Goal: Communication & Community: Answer question/provide support

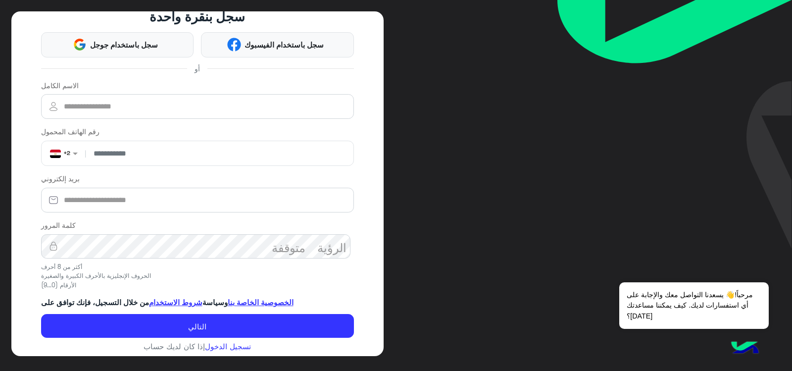
scroll to position [54, 0]
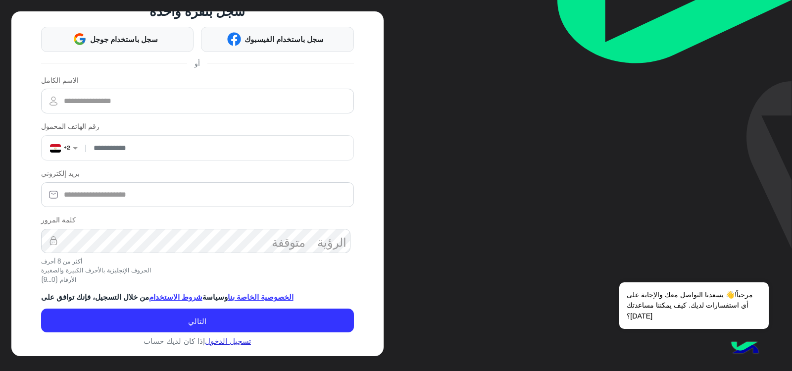
click at [222, 343] on font "تسجيل الدخول" at bounding box center [228, 340] width 46 height 9
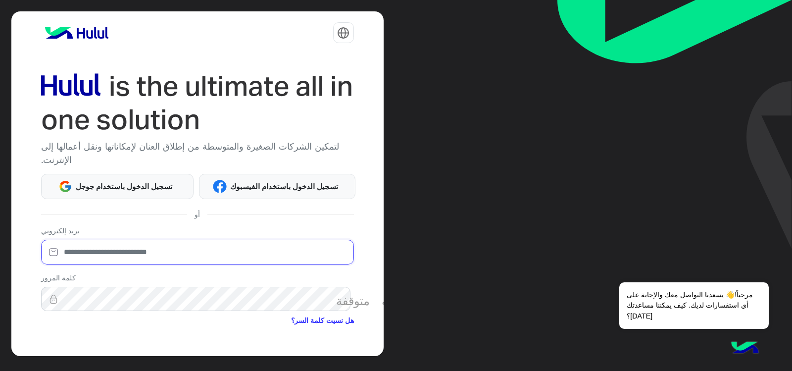
click at [126, 251] on input "email" at bounding box center [197, 252] width 313 height 25
type input "*"
click at [332, 298] on div "الرؤية_متوقفة" at bounding box center [197, 299] width 313 height 25
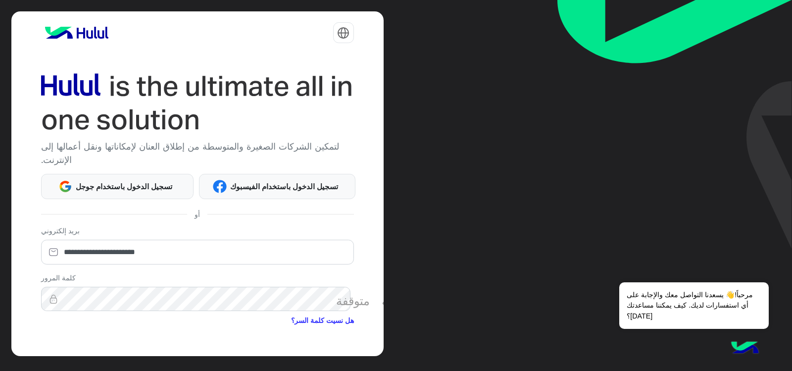
click at [336, 298] on font "الرؤية_متوقفة" at bounding box center [373, 299] width 75 height 12
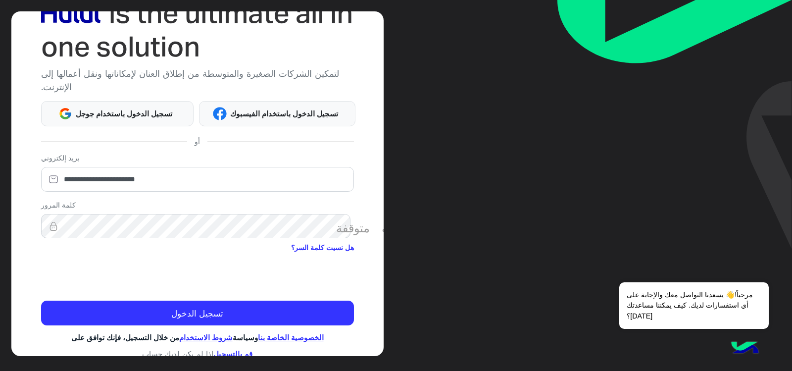
scroll to position [85, 0]
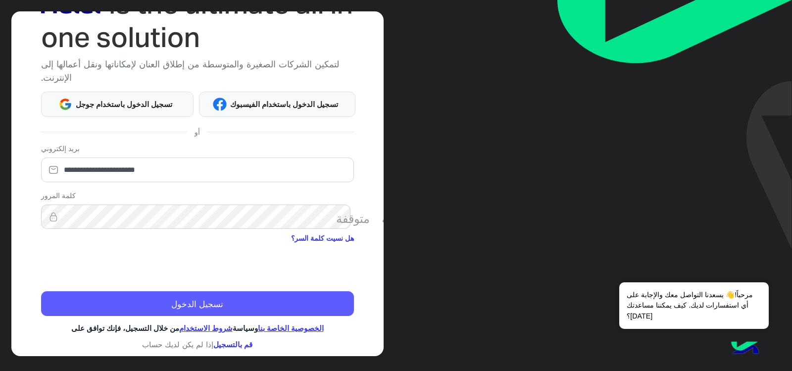
click at [304, 301] on button "تسجيل الدخول" at bounding box center [197, 303] width 313 height 25
click at [212, 299] on font "تسجيل الدخول" at bounding box center [197, 304] width 52 height 10
click at [268, 296] on button "تسجيل الدخول" at bounding box center [197, 303] width 313 height 25
click at [231, 301] on button "تسجيل الدخول" at bounding box center [197, 303] width 313 height 25
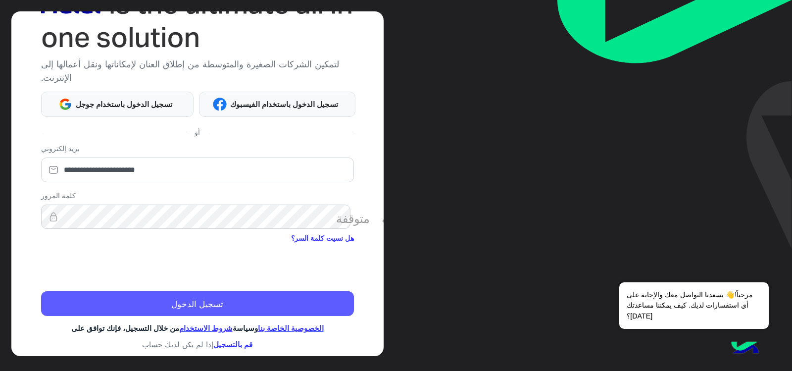
click at [232, 301] on button "تسجيل الدخول" at bounding box center [197, 303] width 313 height 25
click at [232, 301] on form "**********" at bounding box center [197, 229] width 313 height 173
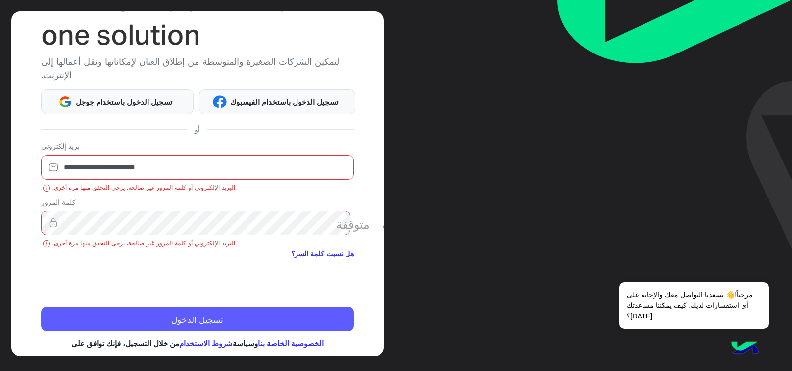
click at [136, 322] on button "تسجيل الدخول" at bounding box center [197, 318] width 313 height 25
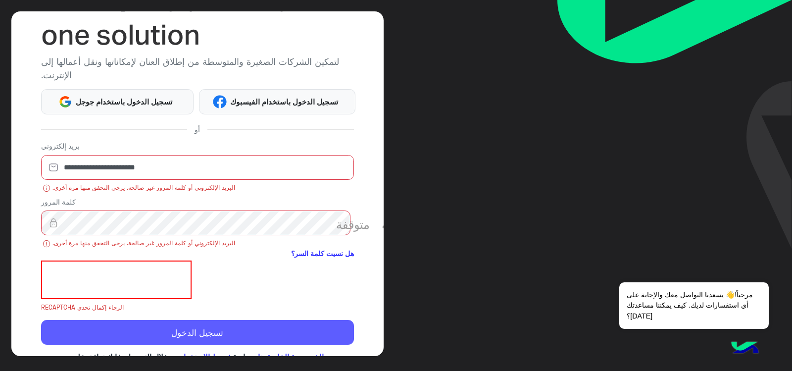
click at [203, 331] on font "تسجيل الدخول" at bounding box center [197, 333] width 52 height 10
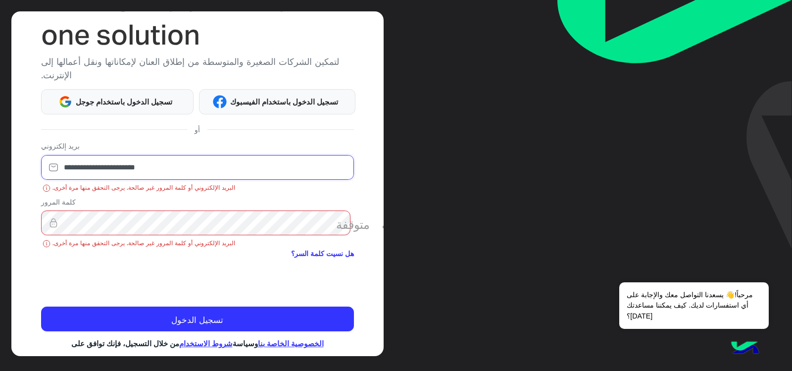
click at [111, 166] on input "**********" at bounding box center [197, 167] width 313 height 25
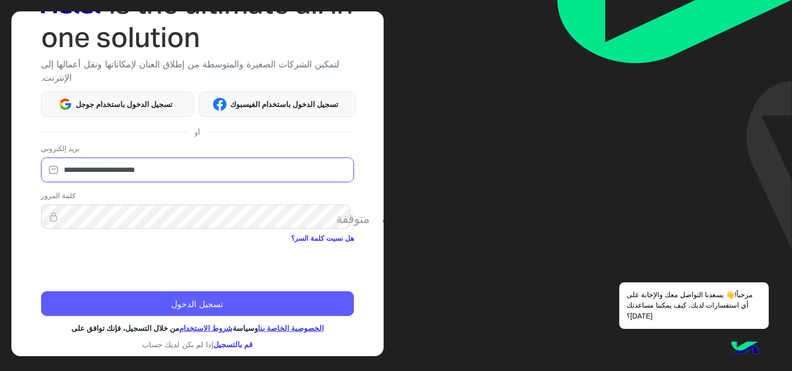
type input "**********"
click at [87, 291] on button "تسجيل الدخول" at bounding box center [197, 303] width 313 height 25
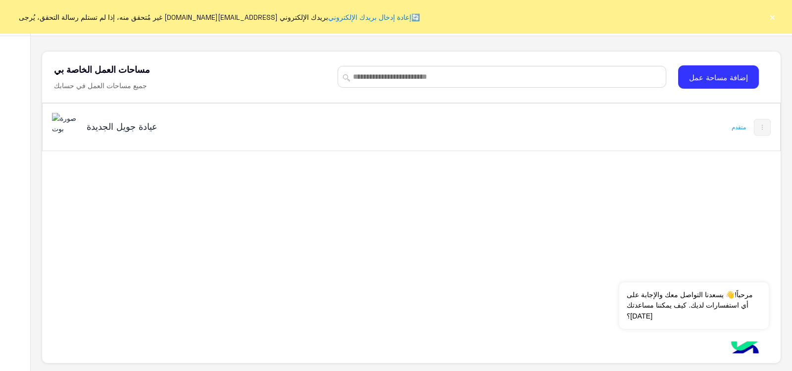
click at [80, 124] on div "عيادة جويل الجديدة" at bounding box center [267, 127] width 431 height 29
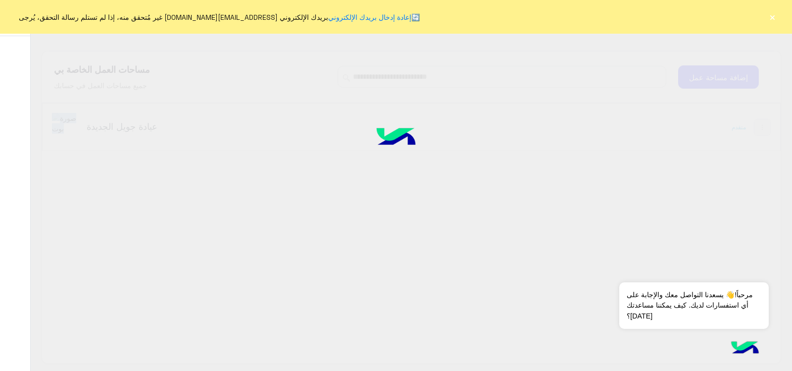
click at [771, 16] on font "×" at bounding box center [772, 17] width 7 height 14
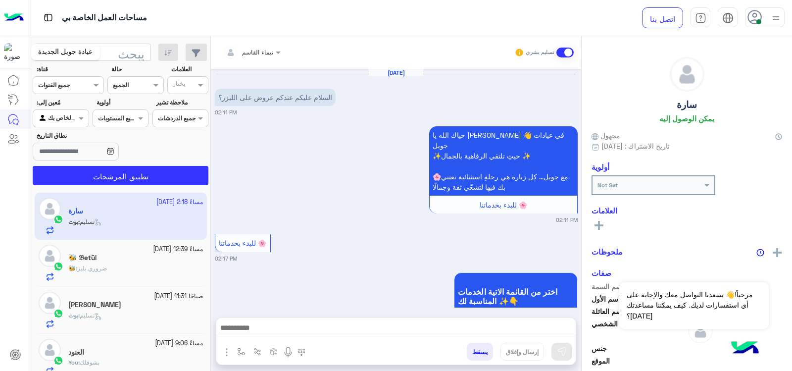
scroll to position [409, 0]
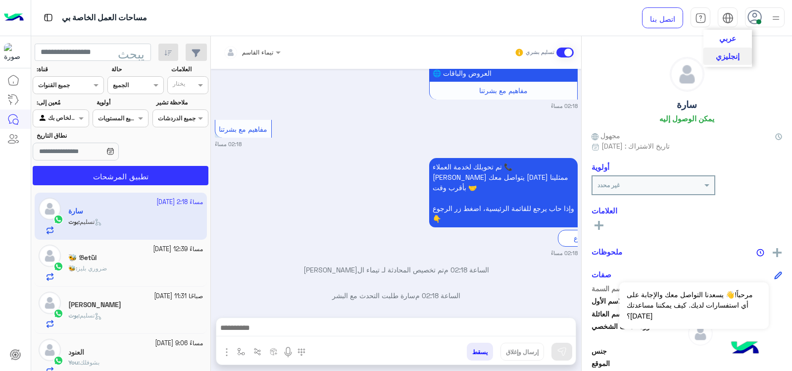
click at [729, 13] on img at bounding box center [727, 17] width 11 height 11
click at [729, 34] on font "عربي" at bounding box center [727, 37] width 17 height 9
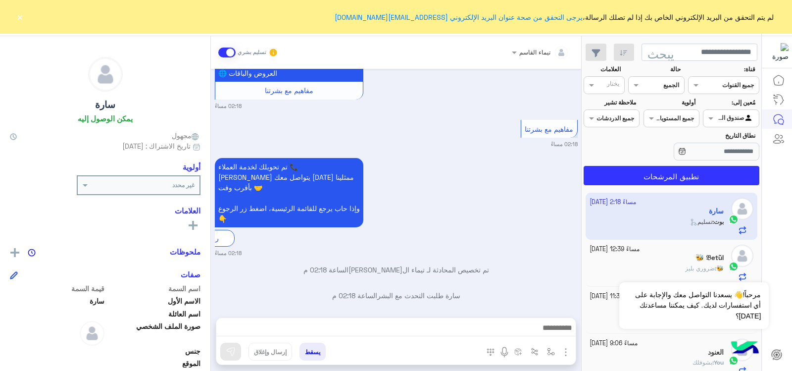
click at [19, 16] on font "×" at bounding box center [19, 17] width 7 height 14
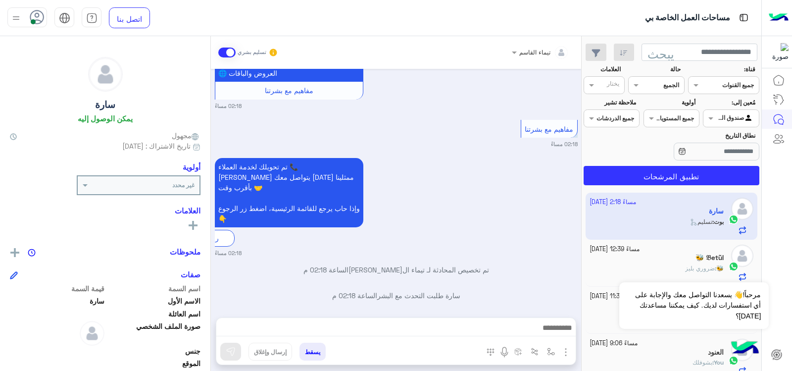
click at [659, 75] on div "حالة قناة الجميع" at bounding box center [656, 79] width 56 height 29
click at [668, 78] on div "قناة الجميع" at bounding box center [656, 85] width 56 height 18
click at [663, 157] on font "غير مقروءة" at bounding box center [663, 160] width 33 height 8
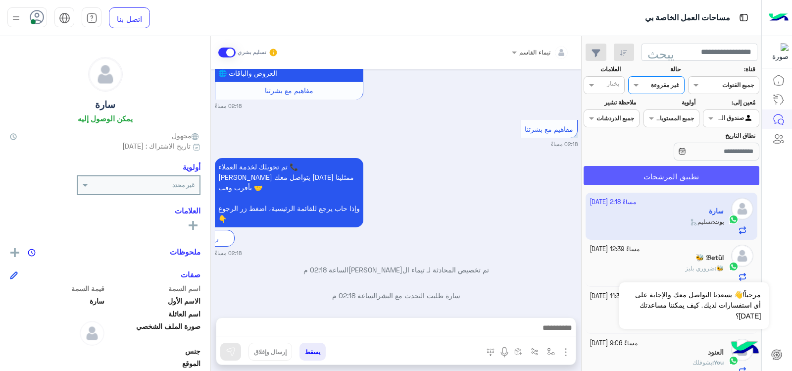
click at [662, 173] on font "تطبيق المرشحات" at bounding box center [671, 176] width 55 height 9
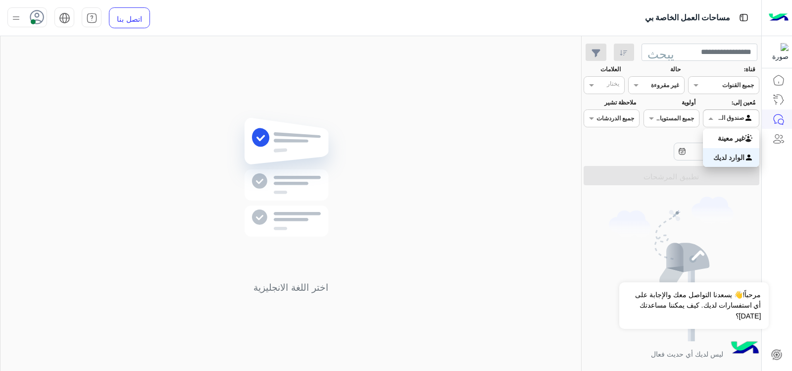
click at [717, 113] on div at bounding box center [730, 116] width 55 height 9
click at [731, 155] on font "المدخل لديك" at bounding box center [726, 157] width 37 height 8
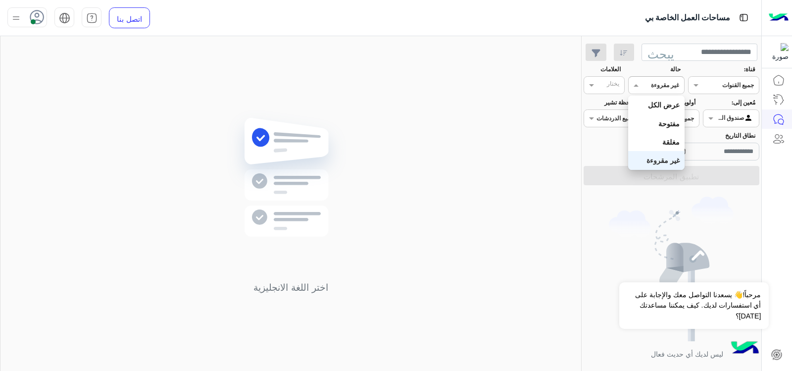
click at [648, 87] on div at bounding box center [656, 83] width 55 height 9
click at [660, 159] on font "غير مقروءة" at bounding box center [663, 160] width 33 height 8
click at [650, 121] on span at bounding box center [650, 118] width 12 height 10
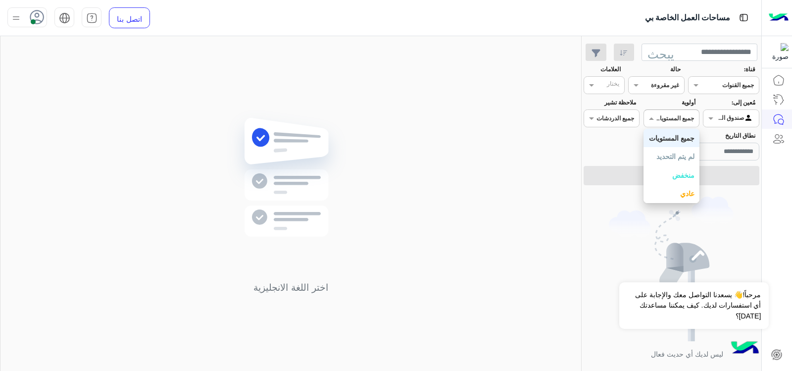
click at [657, 139] on font "جميع المستويات" at bounding box center [672, 138] width 46 height 8
click at [618, 115] on input "text" at bounding box center [622, 117] width 23 height 9
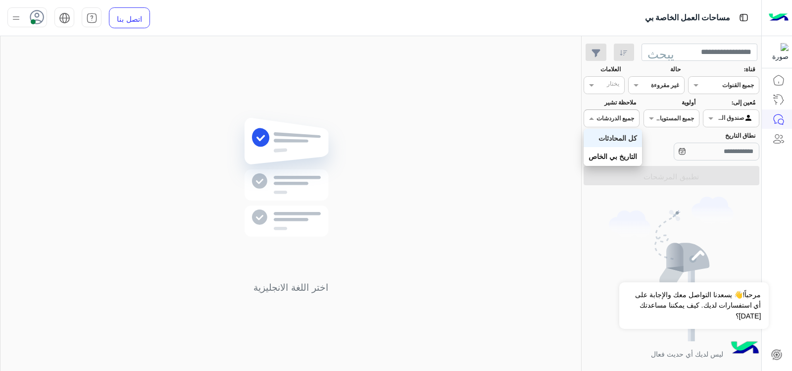
click at [611, 145] on div "كل المحادثات" at bounding box center [613, 138] width 58 height 18
click at [606, 82] on input "text" at bounding box center [609, 86] width 20 height 9
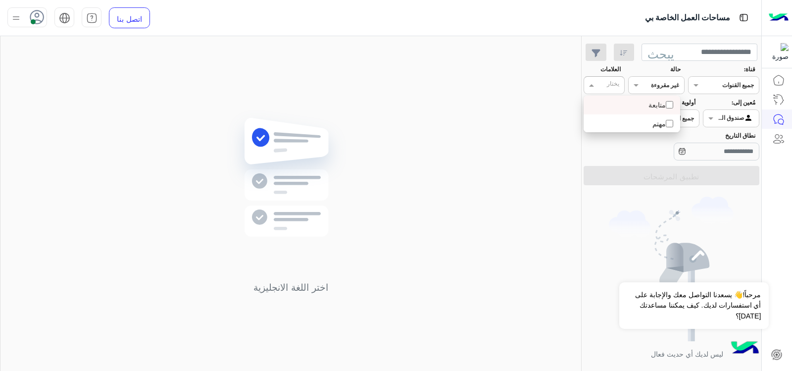
click at [602, 85] on input "text" at bounding box center [609, 86] width 20 height 9
click at [586, 81] on span at bounding box center [590, 85] width 12 height 10
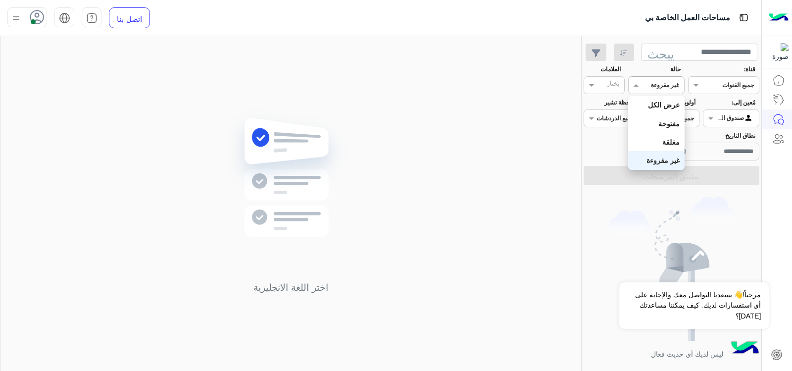
click at [655, 89] on font "غير مقروءة" at bounding box center [665, 84] width 28 height 7
click at [657, 107] on font "عرض الكل" at bounding box center [664, 104] width 32 height 8
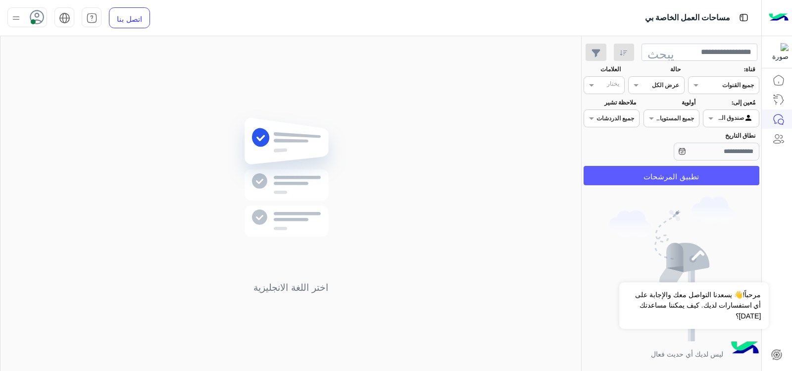
click at [664, 168] on button "تطبيق المرشحات" at bounding box center [672, 175] width 176 height 19
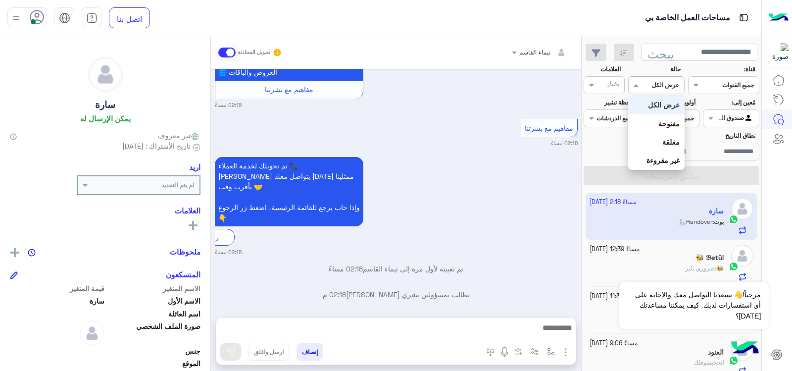
click at [632, 85] on span at bounding box center [635, 85] width 12 height 10
click at [653, 153] on div "غير مقروءة" at bounding box center [656, 160] width 56 height 18
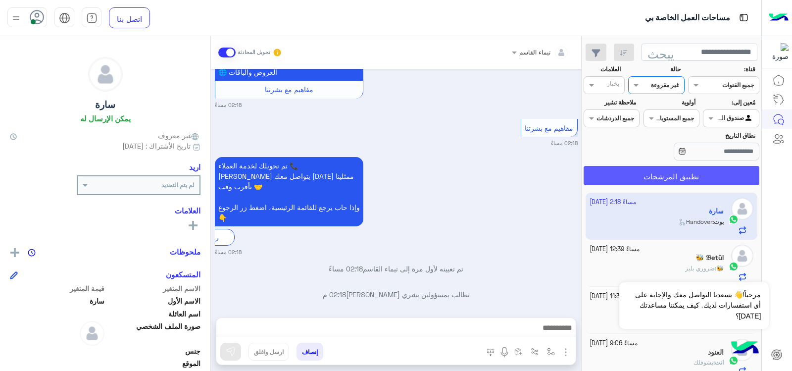
click at [657, 172] on font "تطبيق المرشحات" at bounding box center [671, 176] width 55 height 9
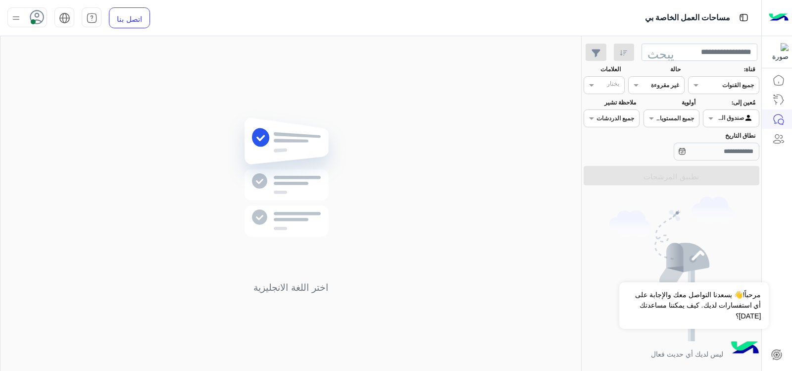
click at [721, 121] on div "صندوق الوارد الخاص بك" at bounding box center [735, 118] width 38 height 10
click at [723, 138] on font "غير معينة" at bounding box center [731, 138] width 27 height 8
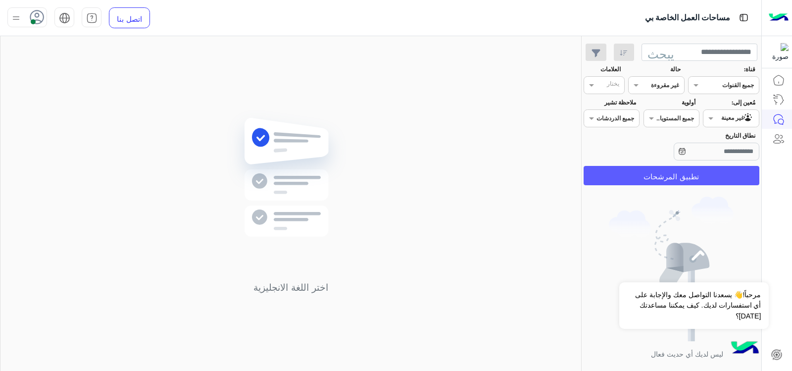
click at [664, 172] on font "تطبيق المرشحات" at bounding box center [671, 176] width 55 height 9
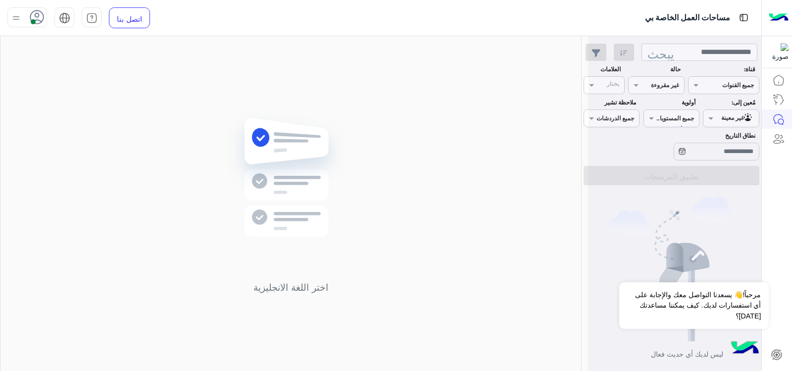
click at [486, 316] on div "اختر اللغة الانجليزية" at bounding box center [290, 205] width 581 height 339
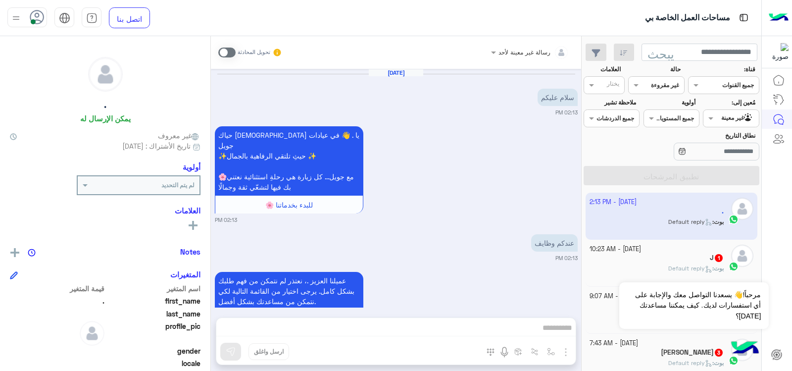
scroll to position [28, 0]
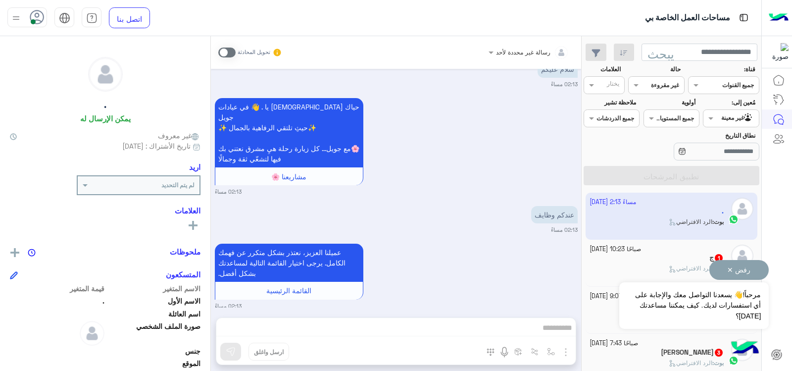
click at [739, 274] on font "رفض ✕" at bounding box center [738, 270] width 23 height 8
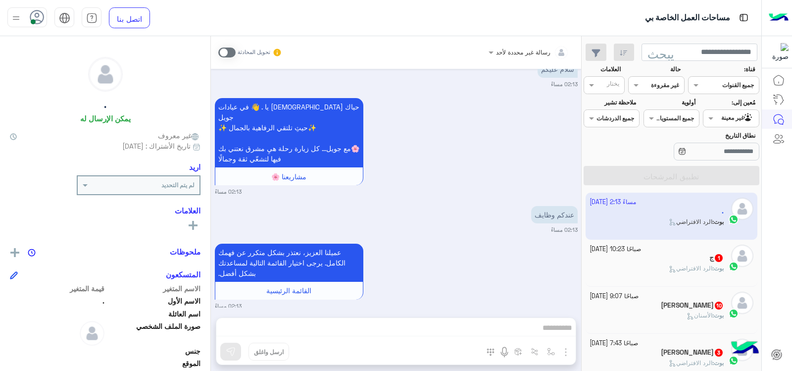
click at [498, 327] on div "رسالة غير محددة لأحد تحويل المحادثة 15 أكتوبر 2025 سلام عليكم 02:13 مساءً حياك …" at bounding box center [396, 205] width 370 height 339
click at [230, 51] on span at bounding box center [226, 53] width 17 height 10
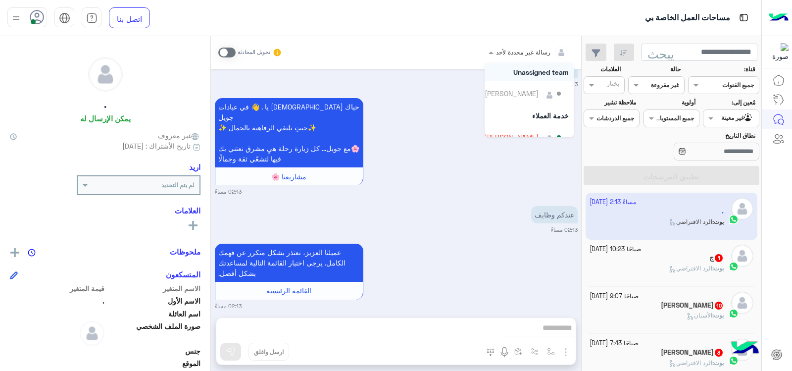
click at [522, 48] on input "text" at bounding box center [541, 51] width 54 height 9
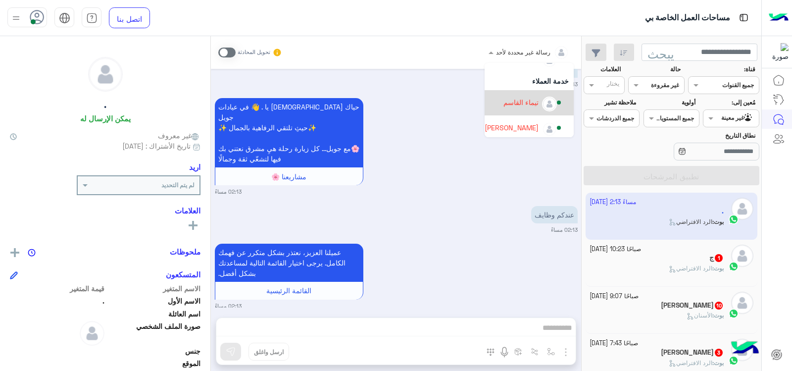
click at [490, 106] on div "تيماء القاسم" at bounding box center [524, 102] width 78 height 17
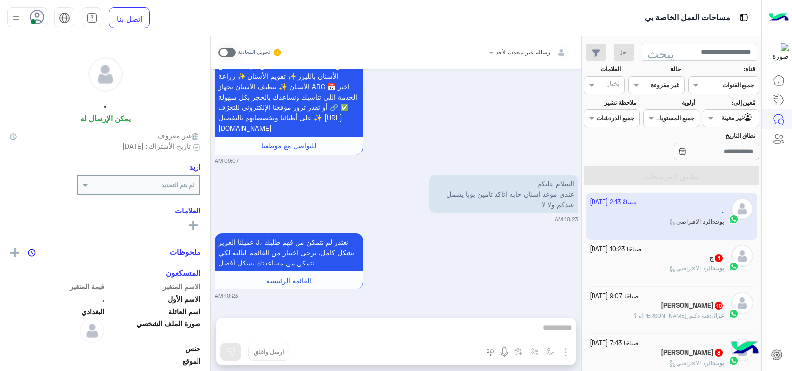
scroll to position [1507, 0]
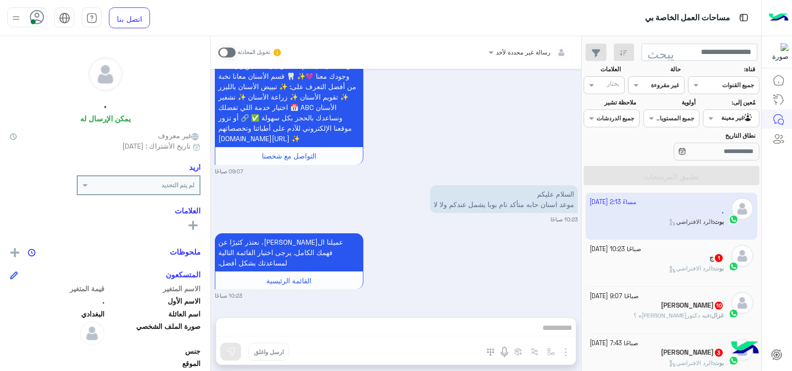
click at [545, 327] on div "رسالة غير محددة لأحد تحويل المحادثة 15 أكتوبر 2025 أهلاً علي 👋 شكرا لتواصلك مع …" at bounding box center [396, 205] width 370 height 339
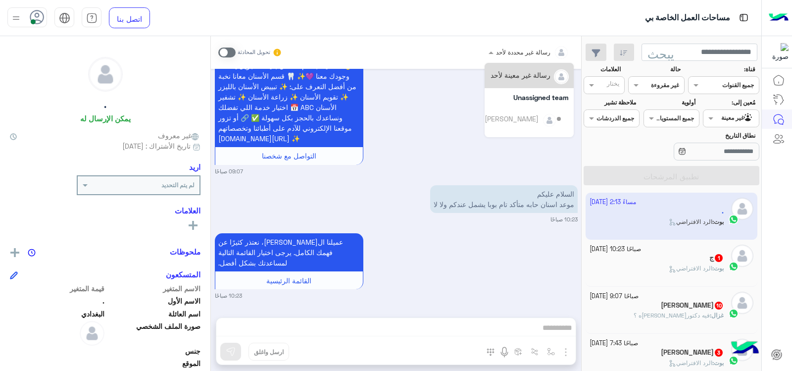
click at [529, 55] on font "رسالة غير محددة لأحد" at bounding box center [523, 52] width 54 height 7
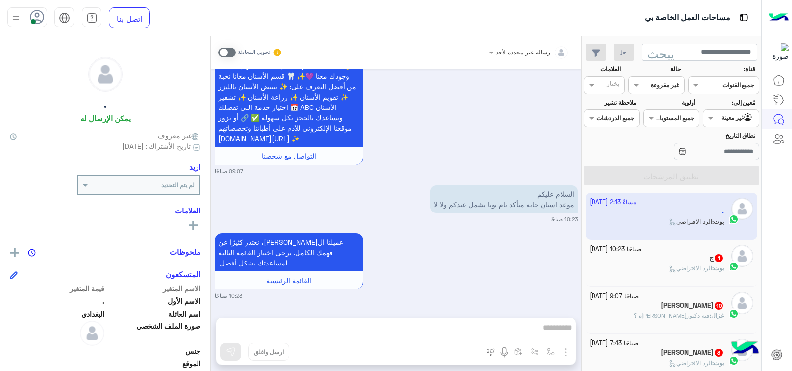
click at [708, 108] on div "مُعين إلى: مرشح الوكيل غير معينة" at bounding box center [731, 112] width 56 height 29
click at [708, 121] on span at bounding box center [709, 118] width 12 height 10
click at [721, 157] on font "المدخل لديك" at bounding box center [726, 157] width 37 height 8
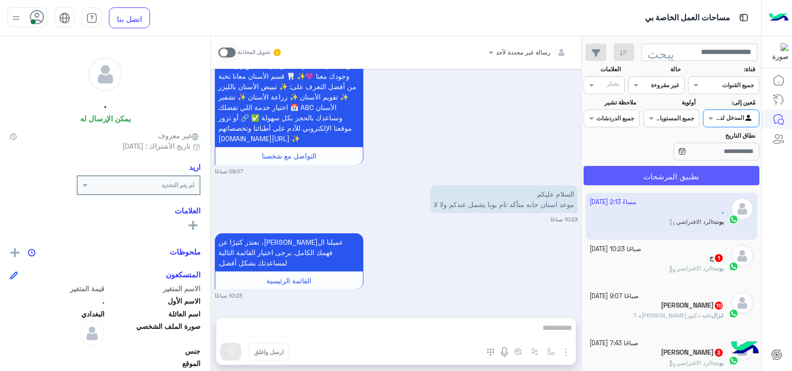
click at [665, 181] on font "تطبيق المرشحات" at bounding box center [671, 176] width 55 height 9
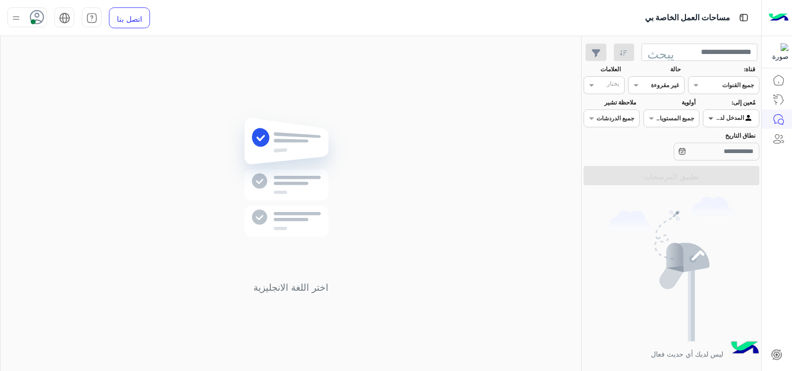
click at [714, 116] on span at bounding box center [709, 118] width 12 height 10
click at [726, 132] on div "غير معينة" at bounding box center [731, 138] width 56 height 19
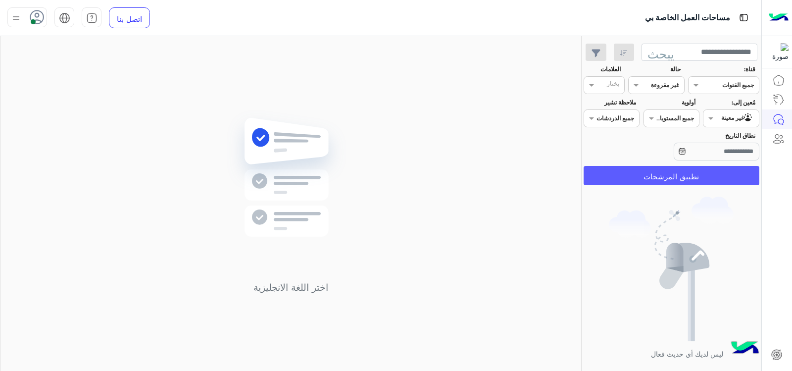
click at [665, 174] on font "تطبيق المرشحات" at bounding box center [671, 176] width 55 height 9
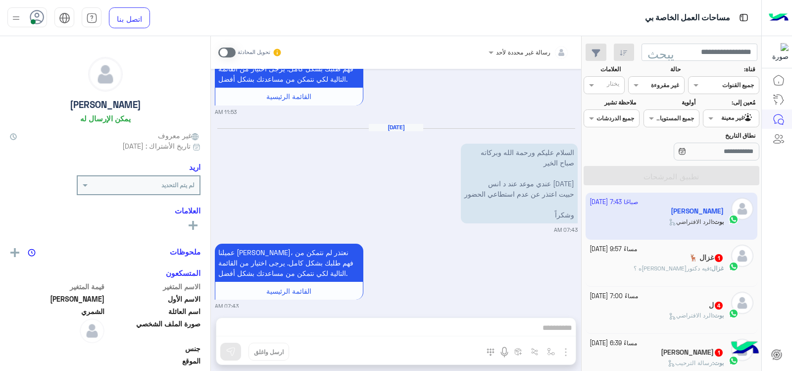
scroll to position [233, 0]
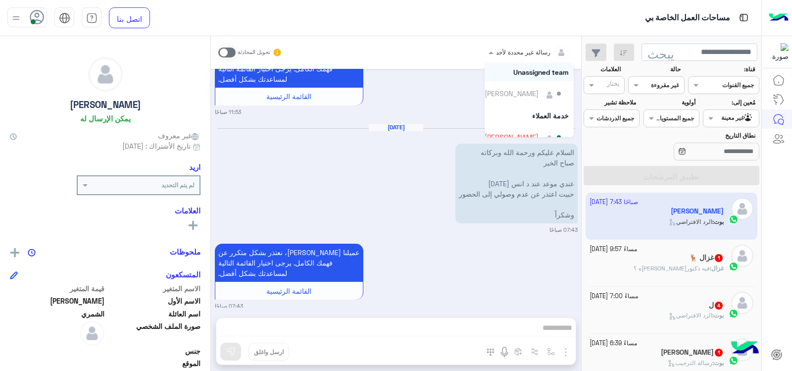
click at [496, 56] on span at bounding box center [490, 52] width 12 height 10
click at [492, 104] on div "[PERSON_NAME]" at bounding box center [512, 106] width 54 height 10
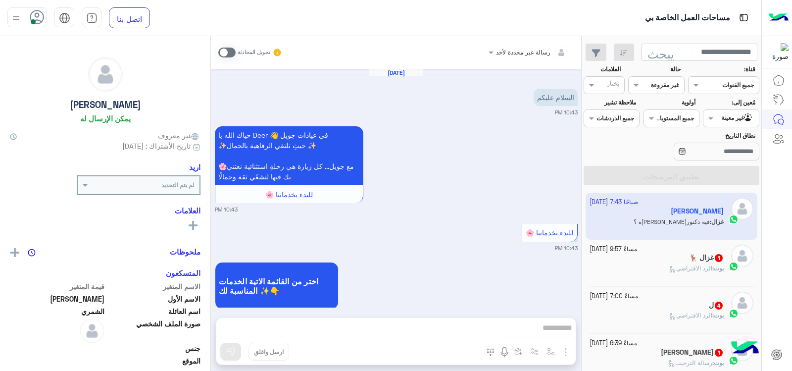
scroll to position [551, 0]
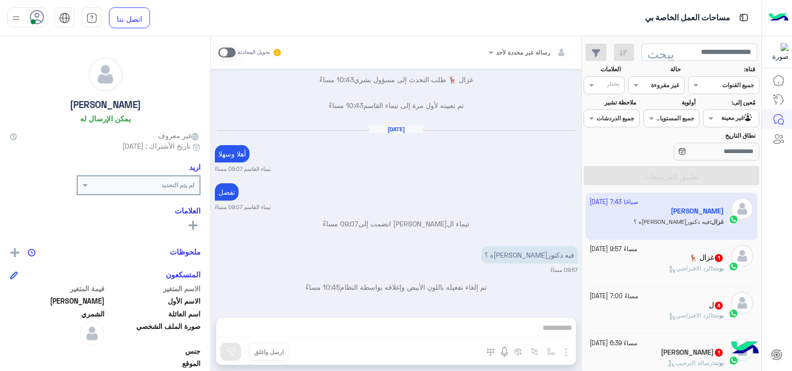
drag, startPoint x: 457, startPoint y: 329, endPoint x: 329, endPoint y: 214, distance: 171.4
click at [457, 327] on div "رسالة غير محددة لأحد تحويل المحادثة 13 أكتوبر 2025 السلام عليكم 10:43 مساءً حيا…" at bounding box center [396, 205] width 370 height 339
click at [229, 55] on span at bounding box center [226, 53] width 17 height 10
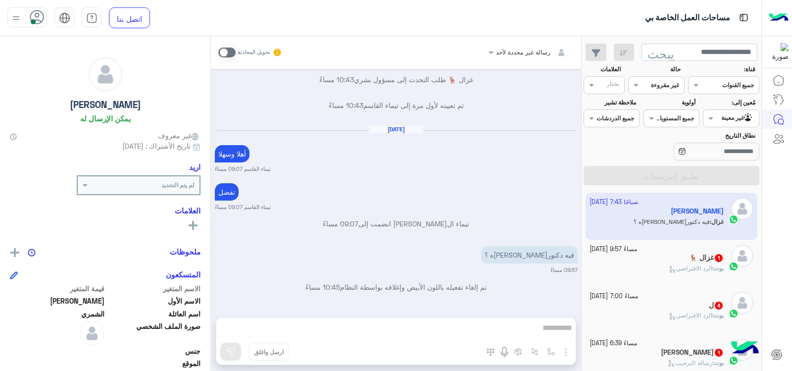
click at [229, 55] on span at bounding box center [226, 53] width 17 height 10
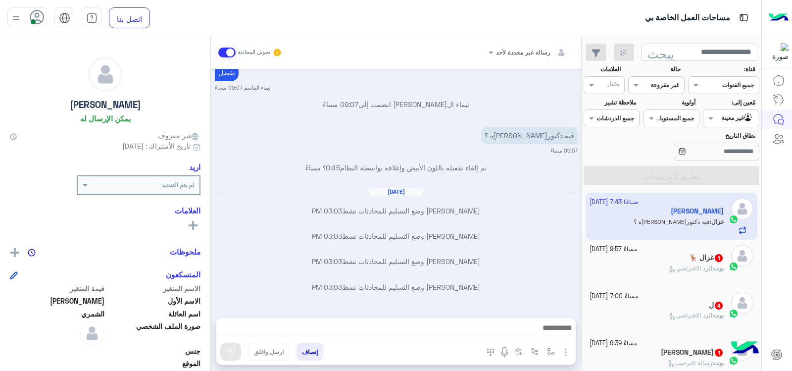
click at [229, 55] on span at bounding box center [226, 53] width 17 height 10
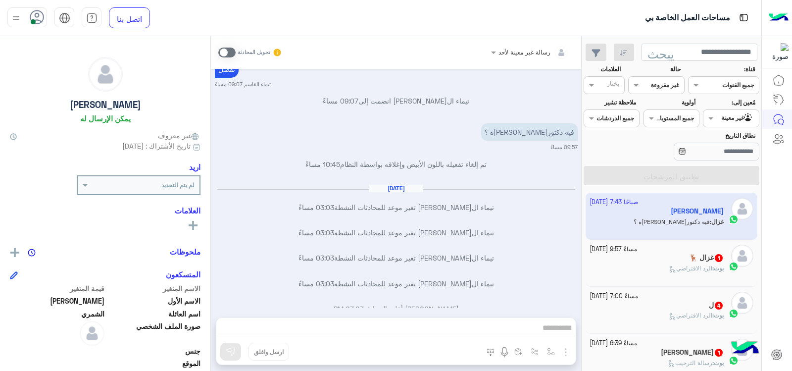
scroll to position [695, 0]
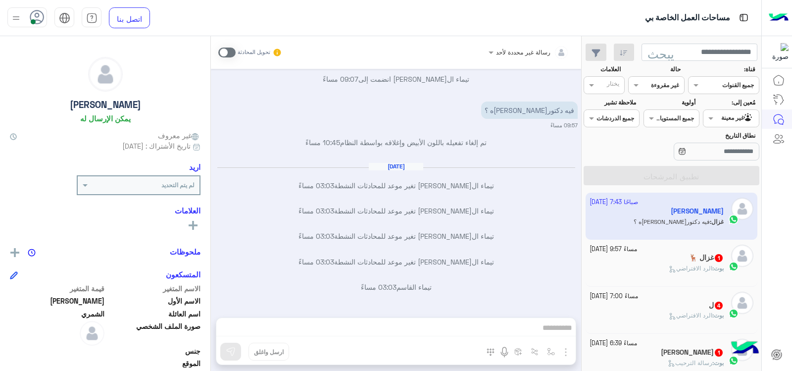
click at [227, 57] on span at bounding box center [226, 53] width 17 height 10
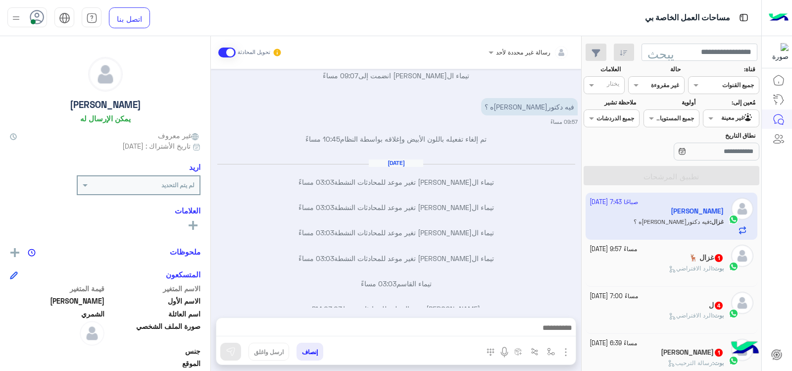
scroll to position [720, 0]
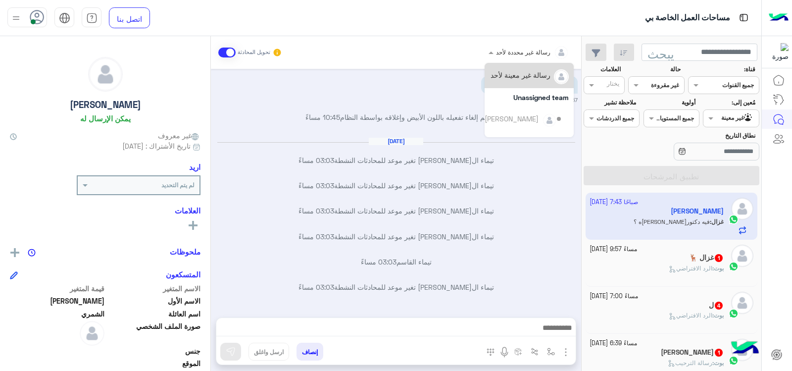
click at [511, 50] on div at bounding box center [529, 50] width 91 height 9
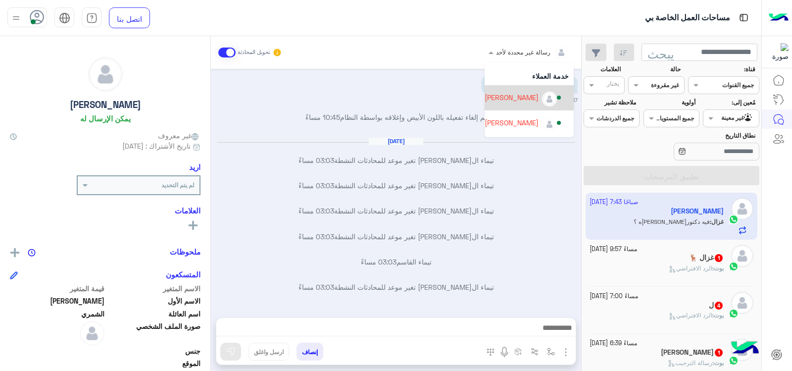
click at [489, 98] on div "[PERSON_NAME]" at bounding box center [512, 97] width 54 height 10
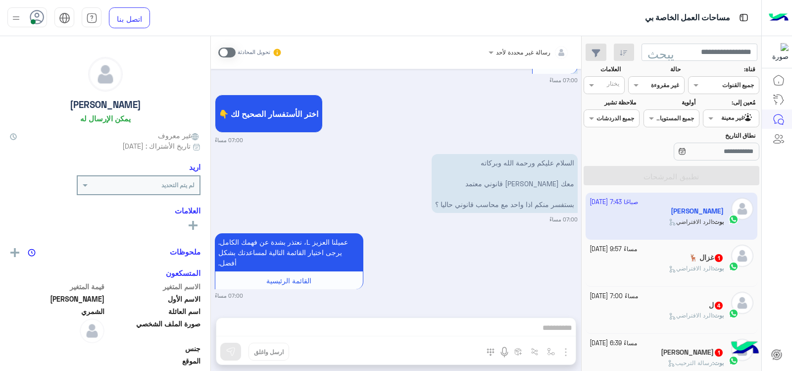
scroll to position [296, 0]
click at [731, 118] on input "text" at bounding box center [742, 117] width 23 height 9
click at [742, 159] on font "المدخل لديك" at bounding box center [726, 157] width 37 height 8
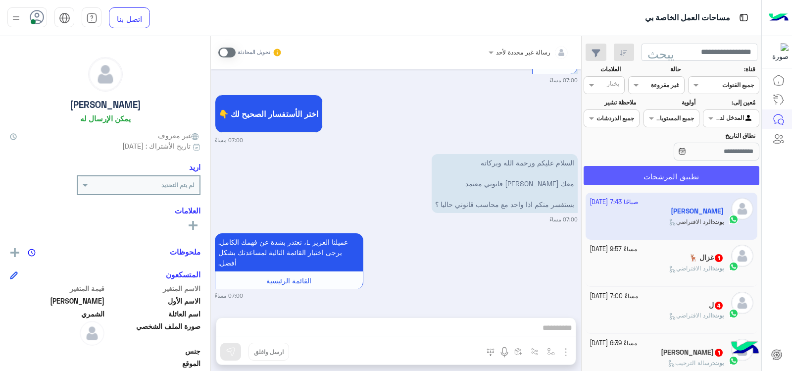
click at [729, 174] on button "تطبيق المرشحات" at bounding box center [672, 175] width 176 height 19
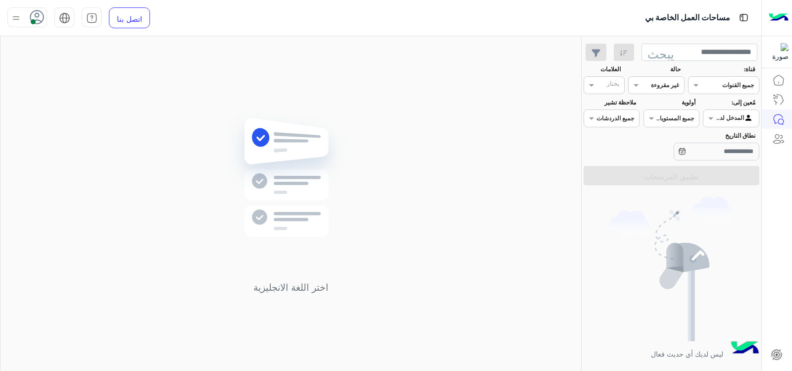
click at [671, 82] on input "text" at bounding box center [667, 84] width 23 height 9
click at [669, 103] on font "عرض الكل" at bounding box center [664, 104] width 32 height 8
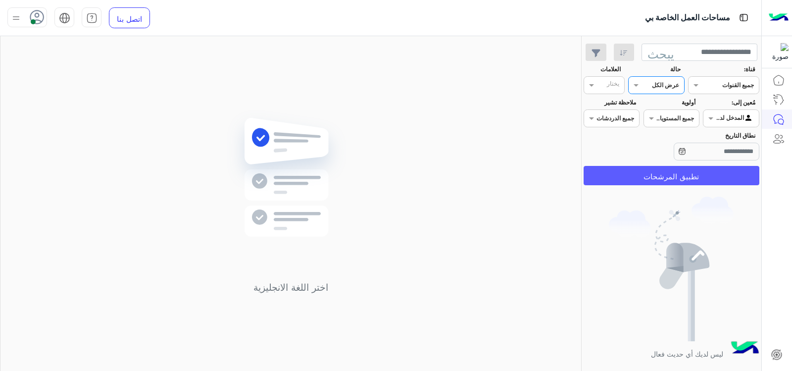
click at [653, 180] on font "تطبيق المرشحات" at bounding box center [671, 176] width 55 height 9
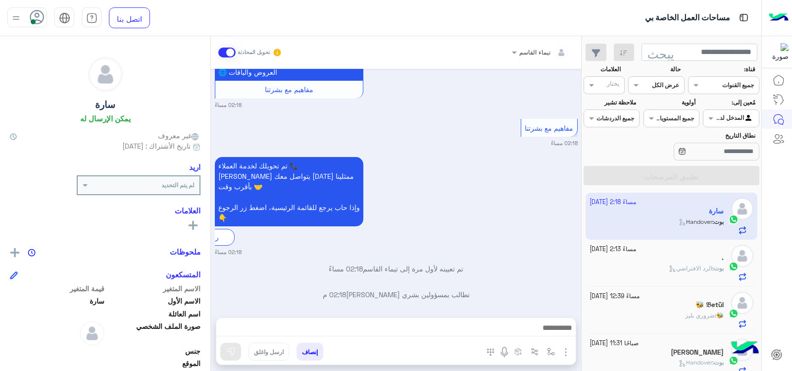
click at [643, 83] on div at bounding box center [656, 83] width 55 height 9
click at [665, 165] on div "غير مقروءة" at bounding box center [656, 160] width 56 height 18
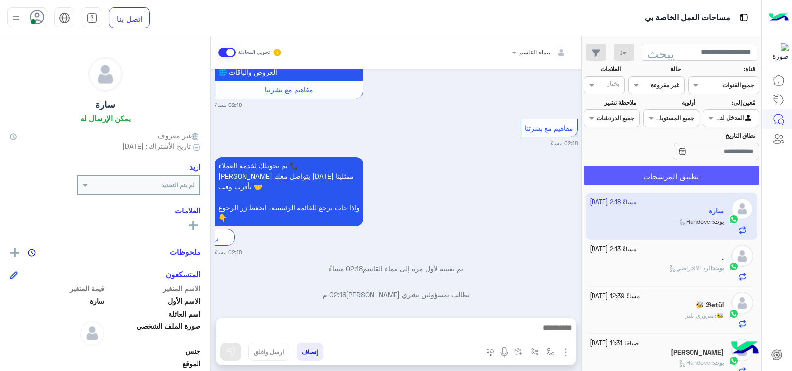
click at [664, 176] on font "تطبيق المرشحات" at bounding box center [671, 176] width 55 height 9
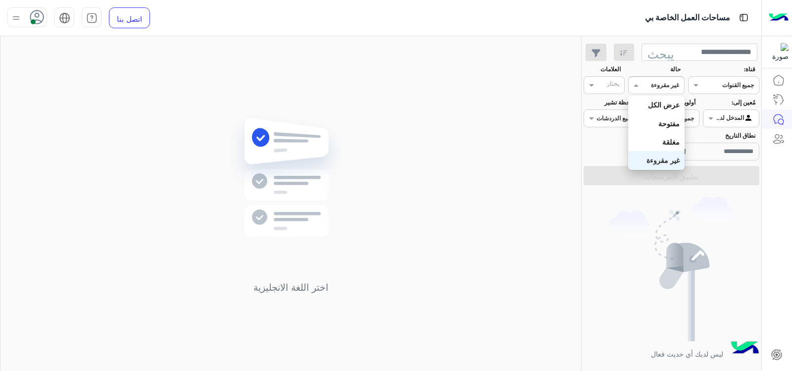
click at [670, 87] on input "text" at bounding box center [667, 84] width 23 height 9
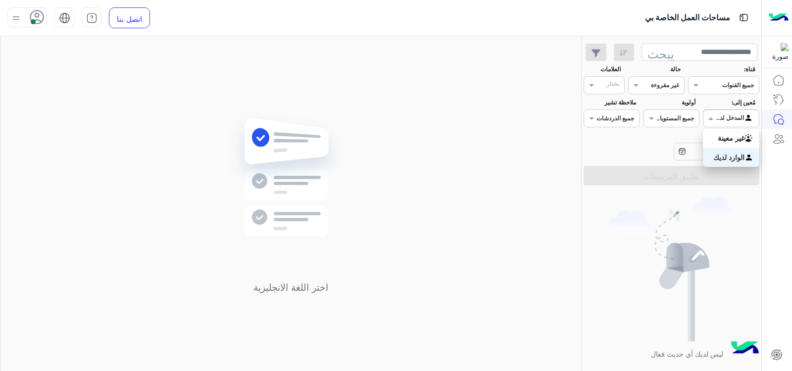
click at [739, 114] on input "text" at bounding box center [742, 117] width 23 height 9
click at [711, 131] on section "قناة: قناة جميع القنوات حالة قناة غير مقروءة العلامات يختار مُعين إلى: مرشح الو…" at bounding box center [671, 125] width 165 height 121
click at [717, 117] on div at bounding box center [730, 116] width 55 height 9
click at [724, 134] on font "غير معينة" at bounding box center [731, 138] width 27 height 8
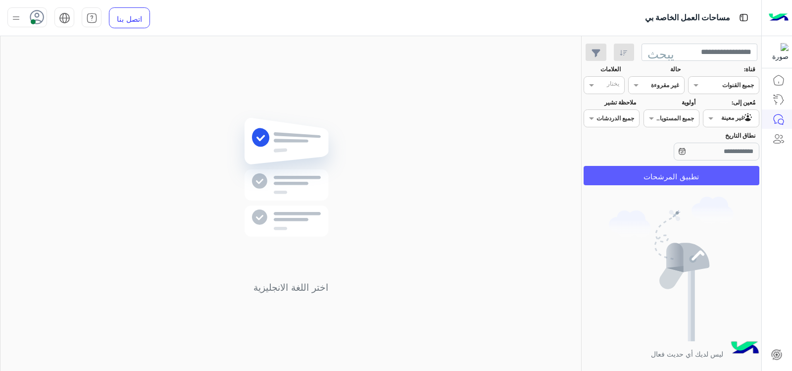
click at [662, 174] on font "تطبيق المرشحات" at bounding box center [671, 176] width 55 height 9
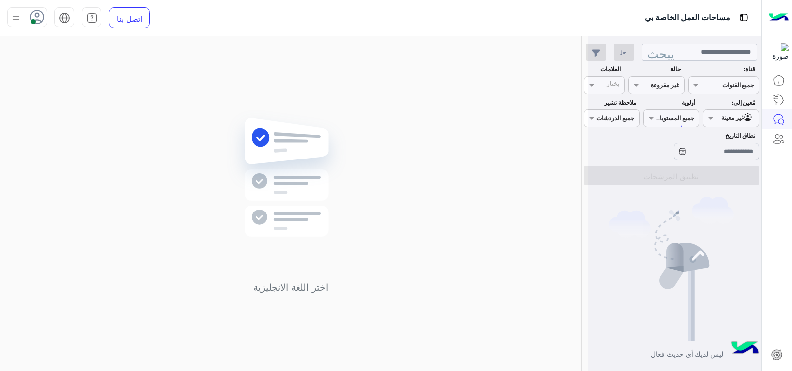
click at [37, 13] on use at bounding box center [37, 17] width 14 height 14
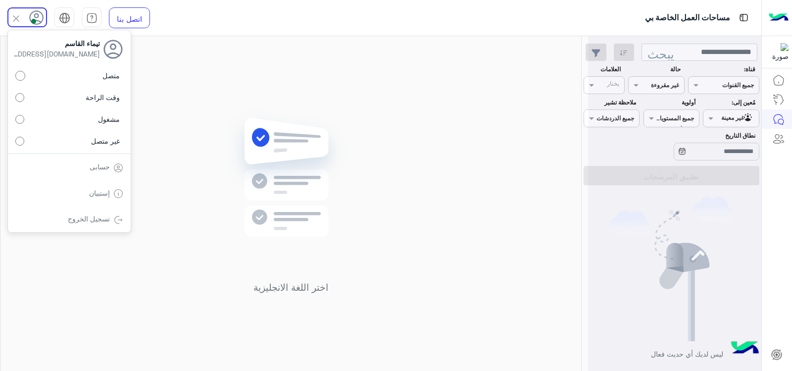
click at [196, 220] on div "اختر اللغة الانجليزية" at bounding box center [290, 205] width 581 height 339
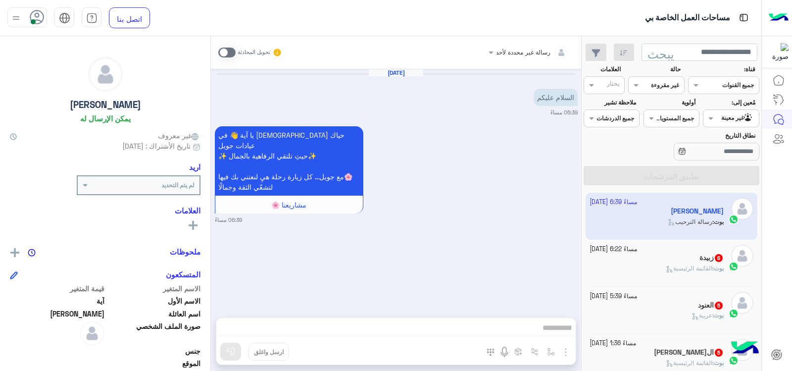
click at [229, 53] on span at bounding box center [226, 53] width 17 height 10
click at [518, 51] on input "text" at bounding box center [541, 51] width 54 height 9
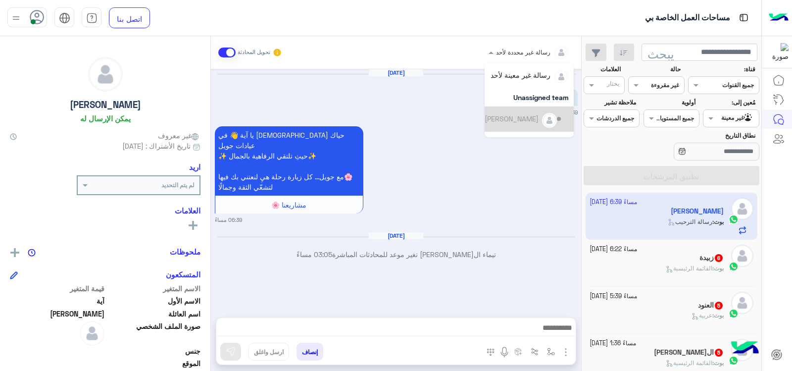
click at [475, 108] on small "06:39 مساءً" at bounding box center [396, 112] width 363 height 8
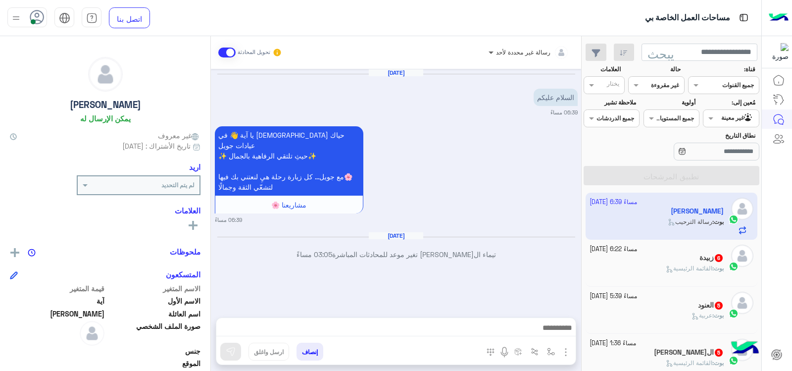
click at [492, 50] on span at bounding box center [490, 52] width 12 height 10
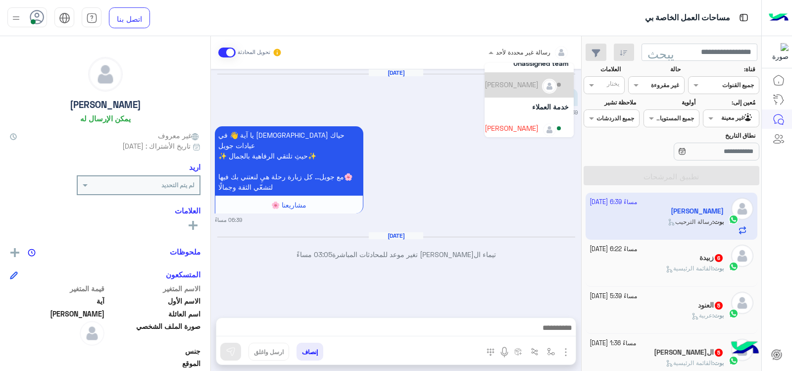
scroll to position [65, 0]
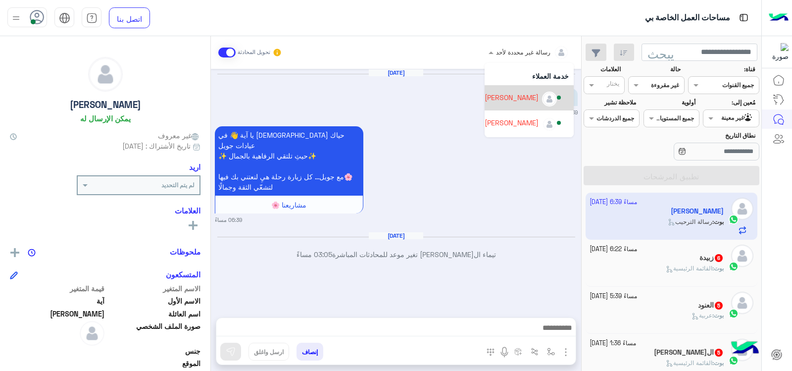
click at [487, 102] on div "[PERSON_NAME]" at bounding box center [512, 97] width 54 height 10
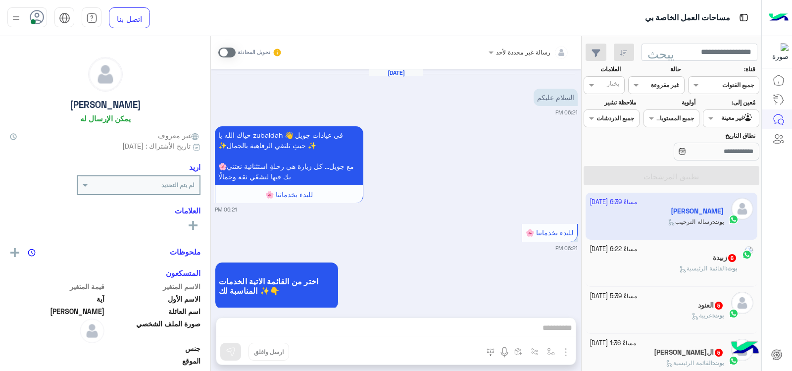
scroll to position [504, 0]
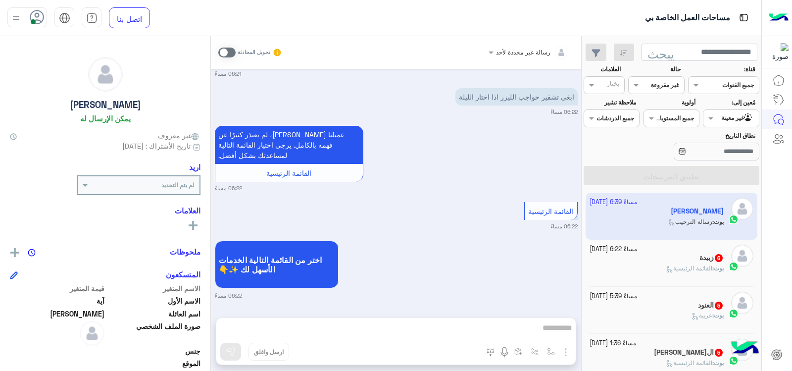
click at [362, 242] on div "اختر من القائمة التالية الخدمات الأسهل لك ✨👇 06:22 مساءً" at bounding box center [396, 268] width 363 height 61
click at [724, 114] on div at bounding box center [730, 116] width 55 height 9
click at [744, 155] on font "المدخل لديك" at bounding box center [726, 157] width 37 height 8
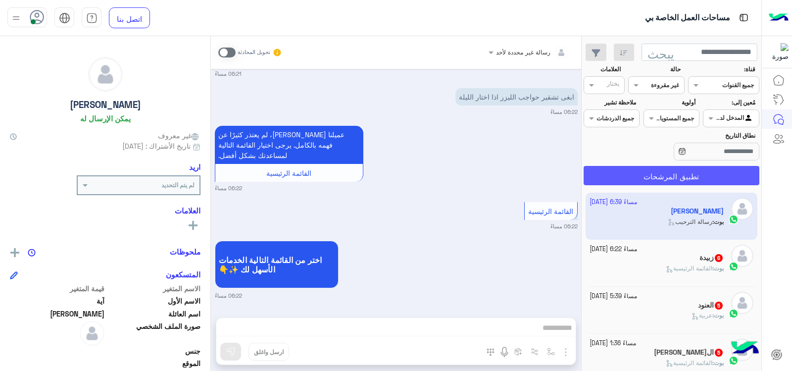
click at [699, 168] on button "تطبيق المرشحات" at bounding box center [672, 175] width 176 height 19
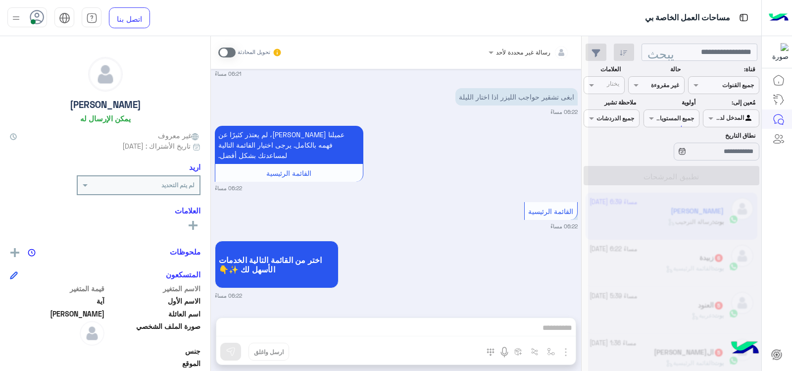
click at [34, 11] on use at bounding box center [37, 17] width 14 height 14
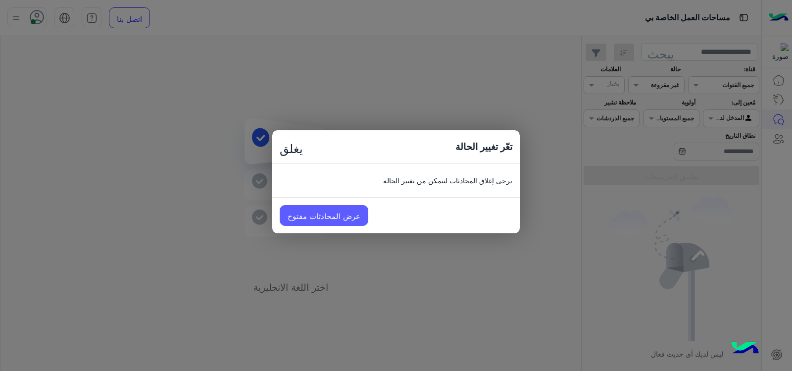
click at [346, 218] on font "عرض المحادثات مفتوح" at bounding box center [324, 215] width 73 height 9
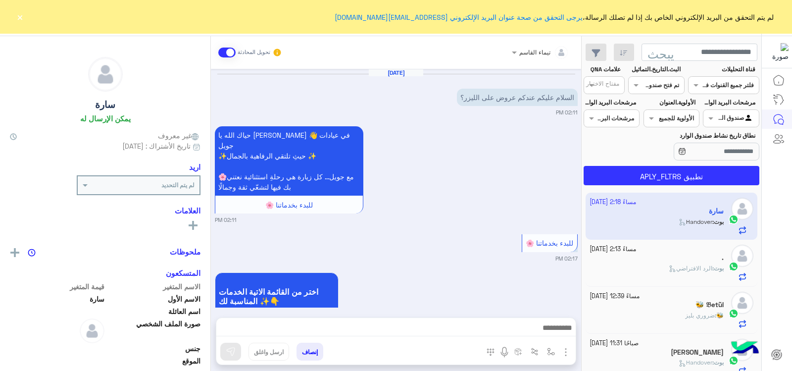
scroll to position [406, 0]
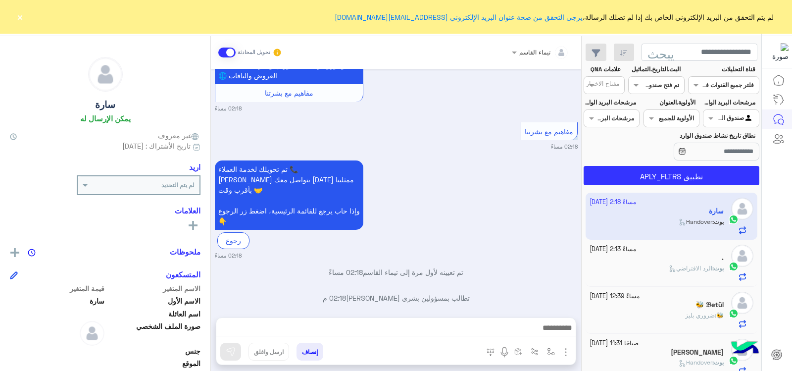
click at [15, 18] on button "×" at bounding box center [20, 17] width 10 height 10
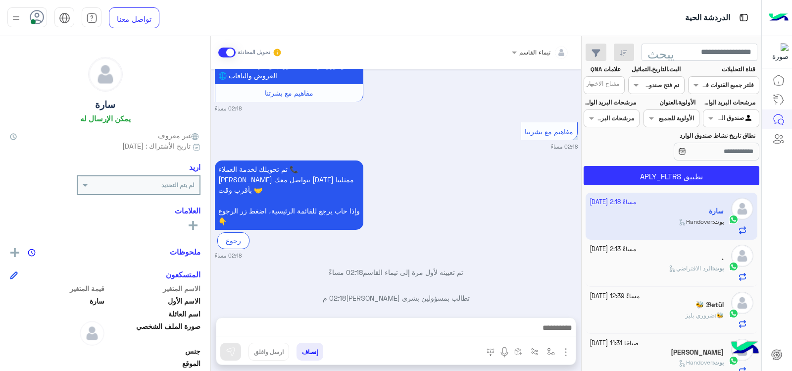
click at [42, 16] on icon at bounding box center [37, 17] width 15 height 15
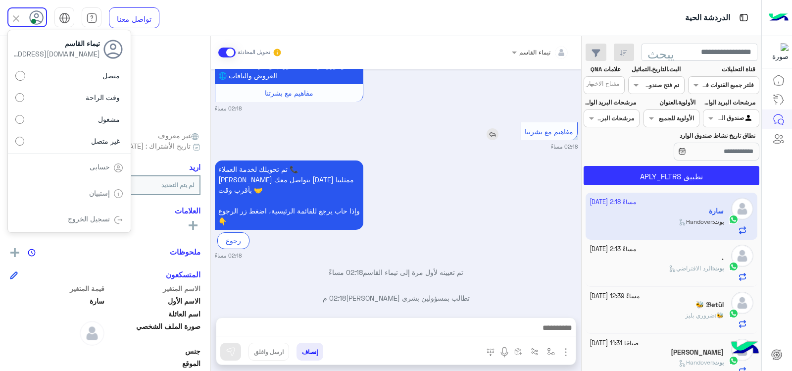
click at [493, 129] on img at bounding box center [493, 134] width 12 height 12
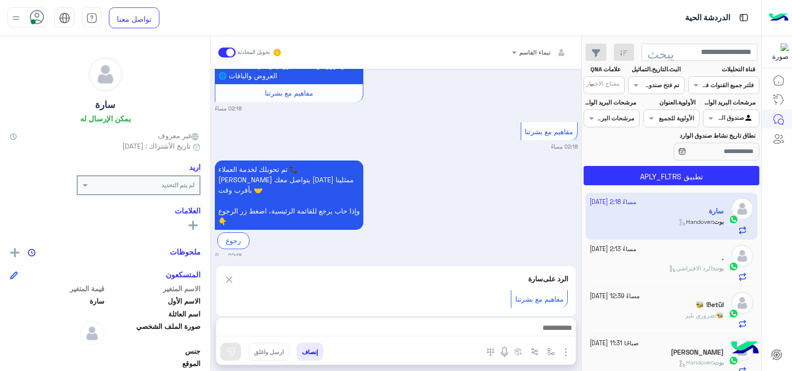
click at [231, 278] on img at bounding box center [229, 279] width 11 height 12
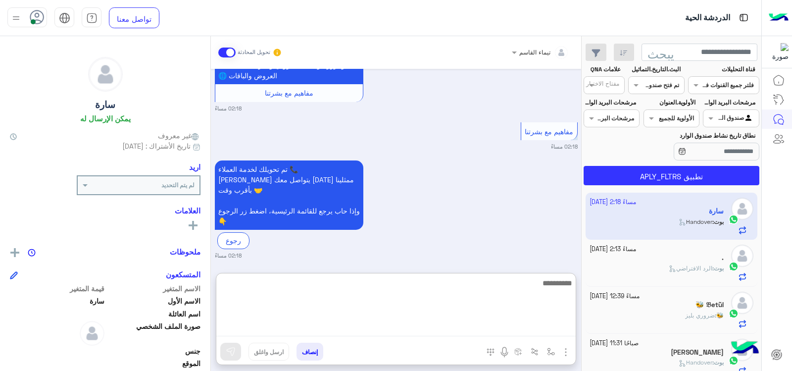
click at [347, 334] on textarea at bounding box center [395, 306] width 359 height 59
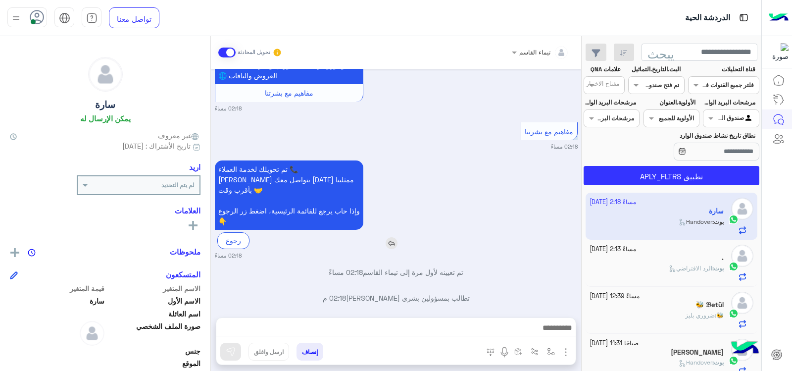
click at [401, 220] on div "📞 تم تحويلك لخدمة العملاء مريح يتواصل معك [DATE] ممثلينا بأقرب وقت 🤝 وإذا حاب ي…" at bounding box center [317, 204] width 205 height 88
